Goal: Task Accomplishment & Management: Complete application form

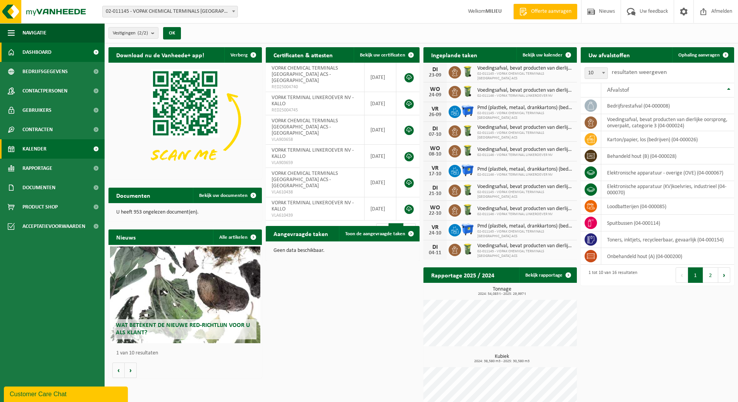
click at [43, 151] on span "Kalender" at bounding box center [34, 148] width 24 height 19
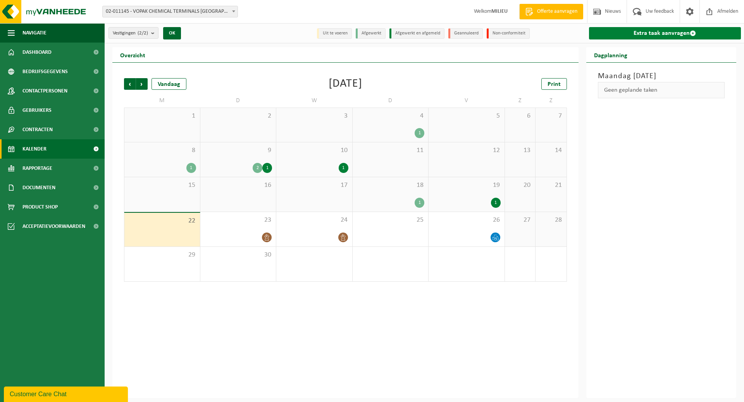
click at [692, 31] on span at bounding box center [692, 33] width 6 height 6
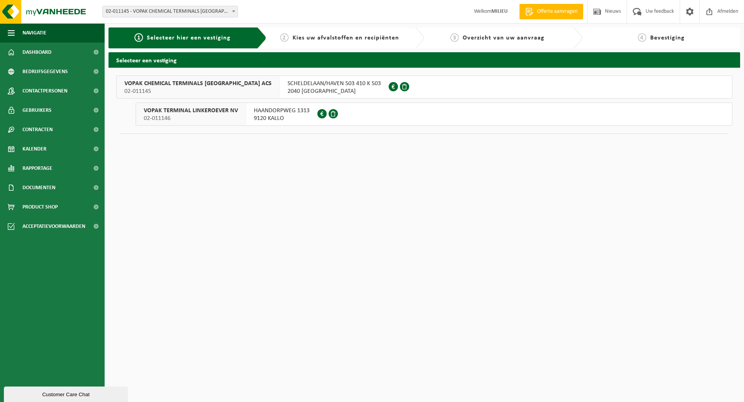
click at [287, 83] on span "SCHELDELAAN/HAVEN 503 410 K 503" at bounding box center [333, 84] width 93 height 8
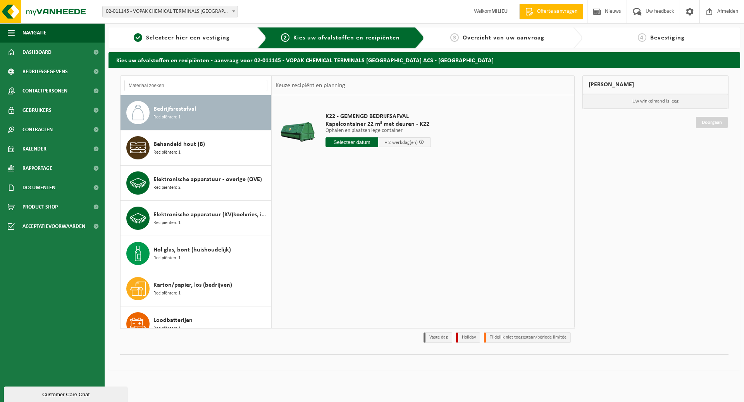
click at [349, 145] on input "text" at bounding box center [351, 142] width 53 height 10
click at [344, 222] on div "23" at bounding box center [346, 223] width 14 height 12
type input "Van 2025-09-23"
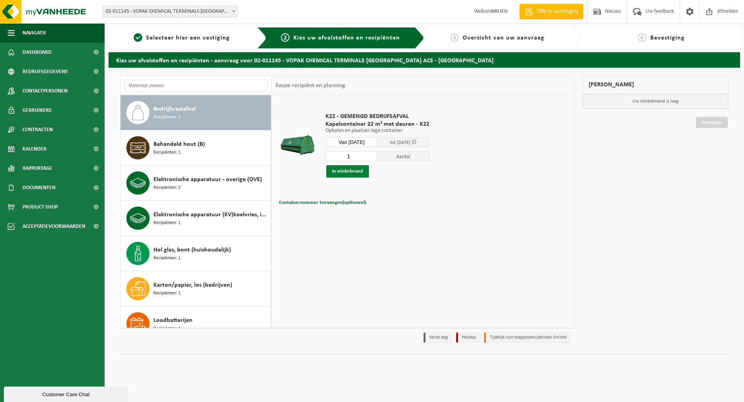
click at [338, 169] on button "In winkelmand" at bounding box center [347, 171] width 43 height 12
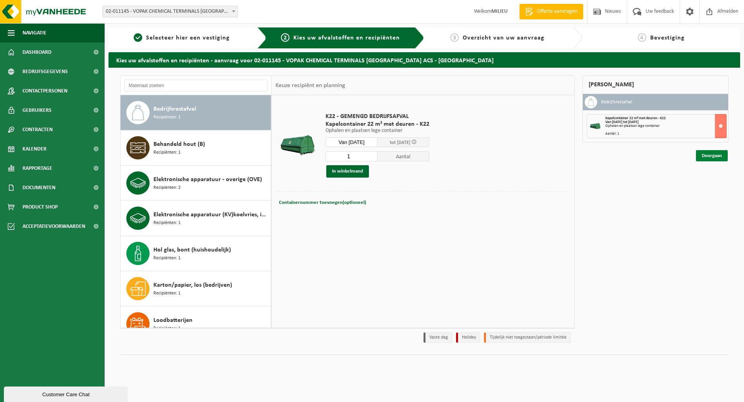
click at [712, 159] on link "Doorgaan" at bounding box center [711, 155] width 32 height 11
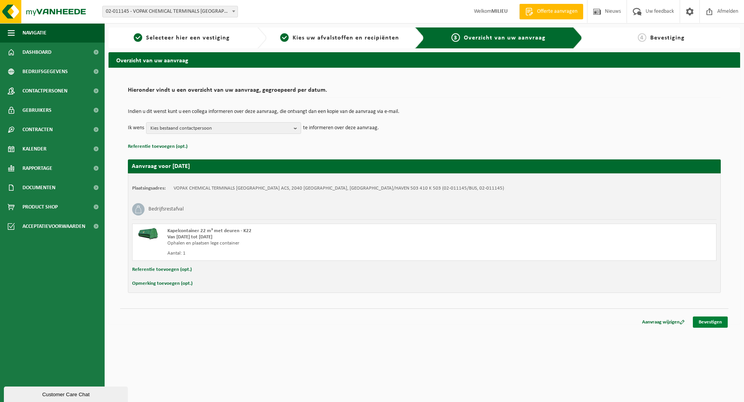
click at [707, 321] on link "Bevestigen" at bounding box center [709, 322] width 35 height 11
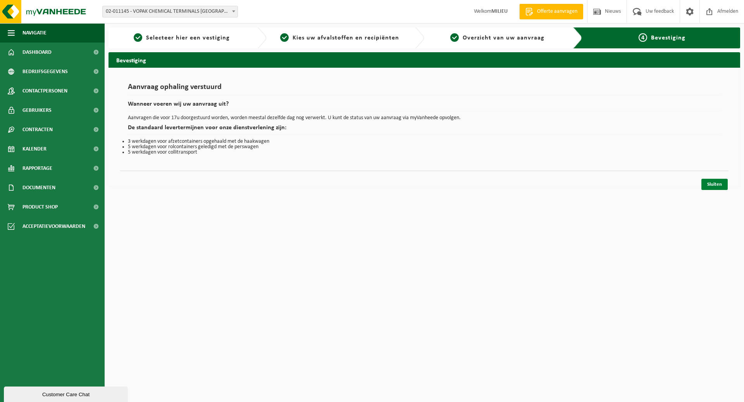
click at [706, 180] on link "Sluiten" at bounding box center [714, 184] width 26 height 11
